Goal: Information Seeking & Learning: Learn about a topic

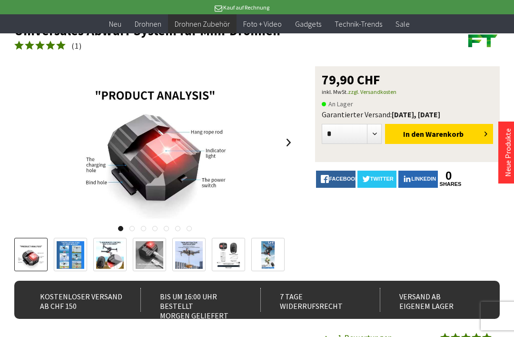
scroll to position [86, 0]
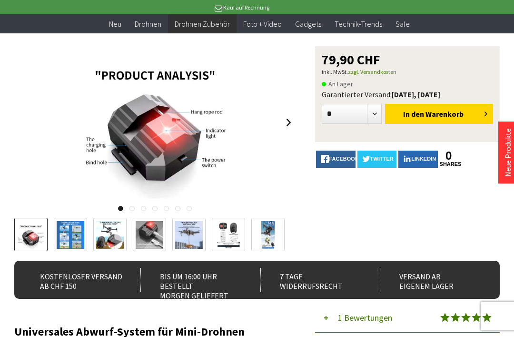
click at [117, 234] on img at bounding box center [110, 235] width 28 height 28
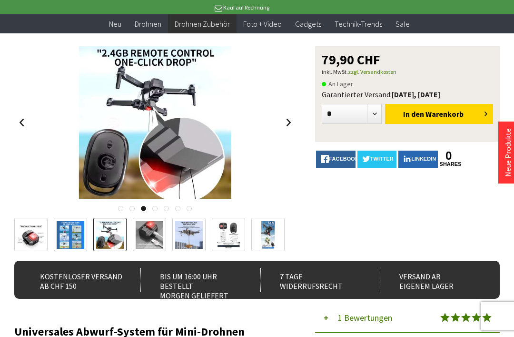
click at [190, 232] on img at bounding box center [189, 235] width 28 height 28
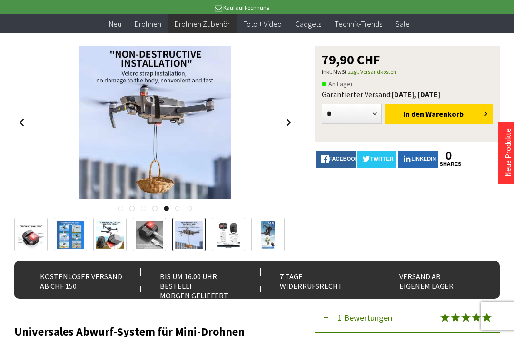
click at [230, 233] on img at bounding box center [229, 235] width 28 height 28
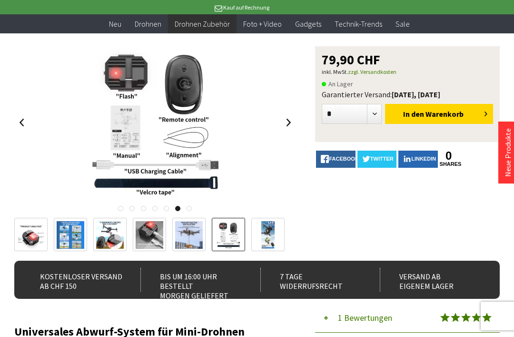
click at [269, 235] on img at bounding box center [268, 235] width 14 height 28
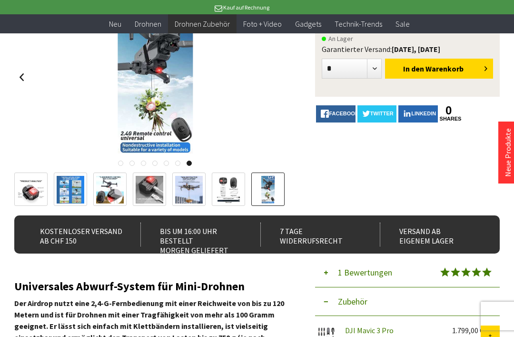
scroll to position [131, 0]
click at [159, 92] on img at bounding box center [155, 77] width 75 height 152
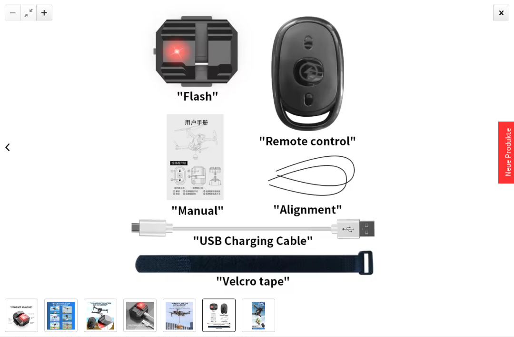
scroll to position [106, 0]
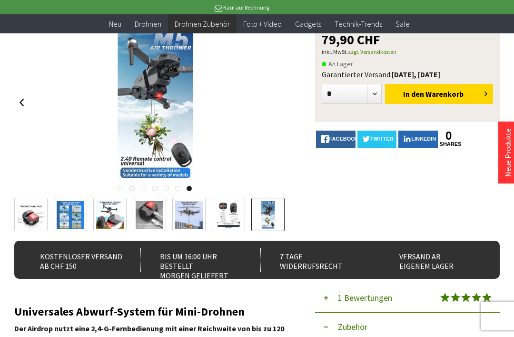
click at [509, 12] on div at bounding box center [257, 168] width 514 height 337
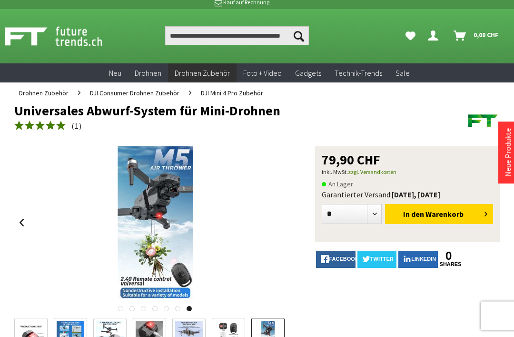
scroll to position [0, 0]
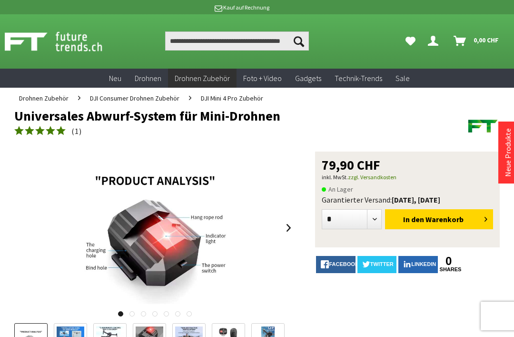
click at [369, 180] on link "zzgl. Versandkosten" at bounding box center [372, 176] width 49 height 7
click at [389, 30] on div at bounding box center [388, 36] width 14 height 14
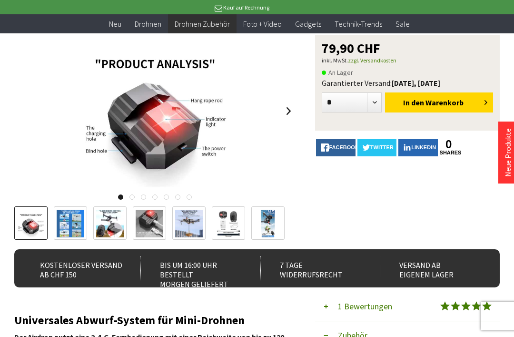
scroll to position [108, 0]
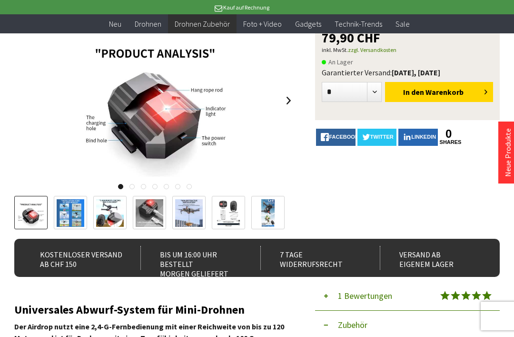
click at [115, 220] on img at bounding box center [110, 213] width 28 height 28
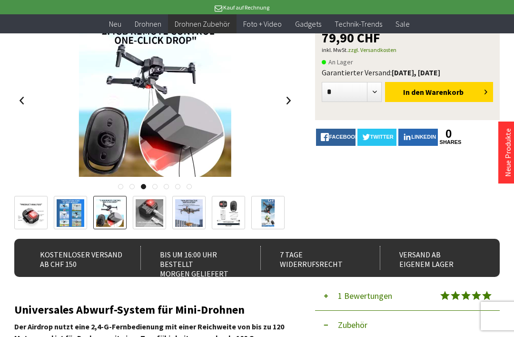
click at [234, 207] on img at bounding box center [229, 213] width 28 height 28
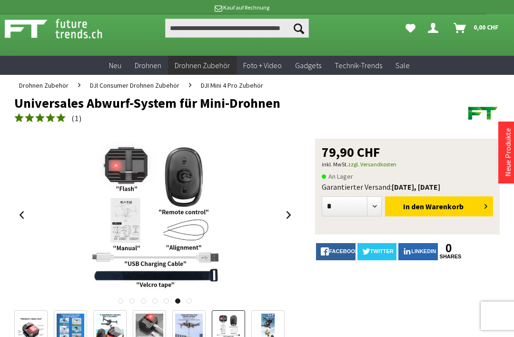
scroll to position [0, 0]
